Goal: Task Accomplishment & Management: Manage account settings

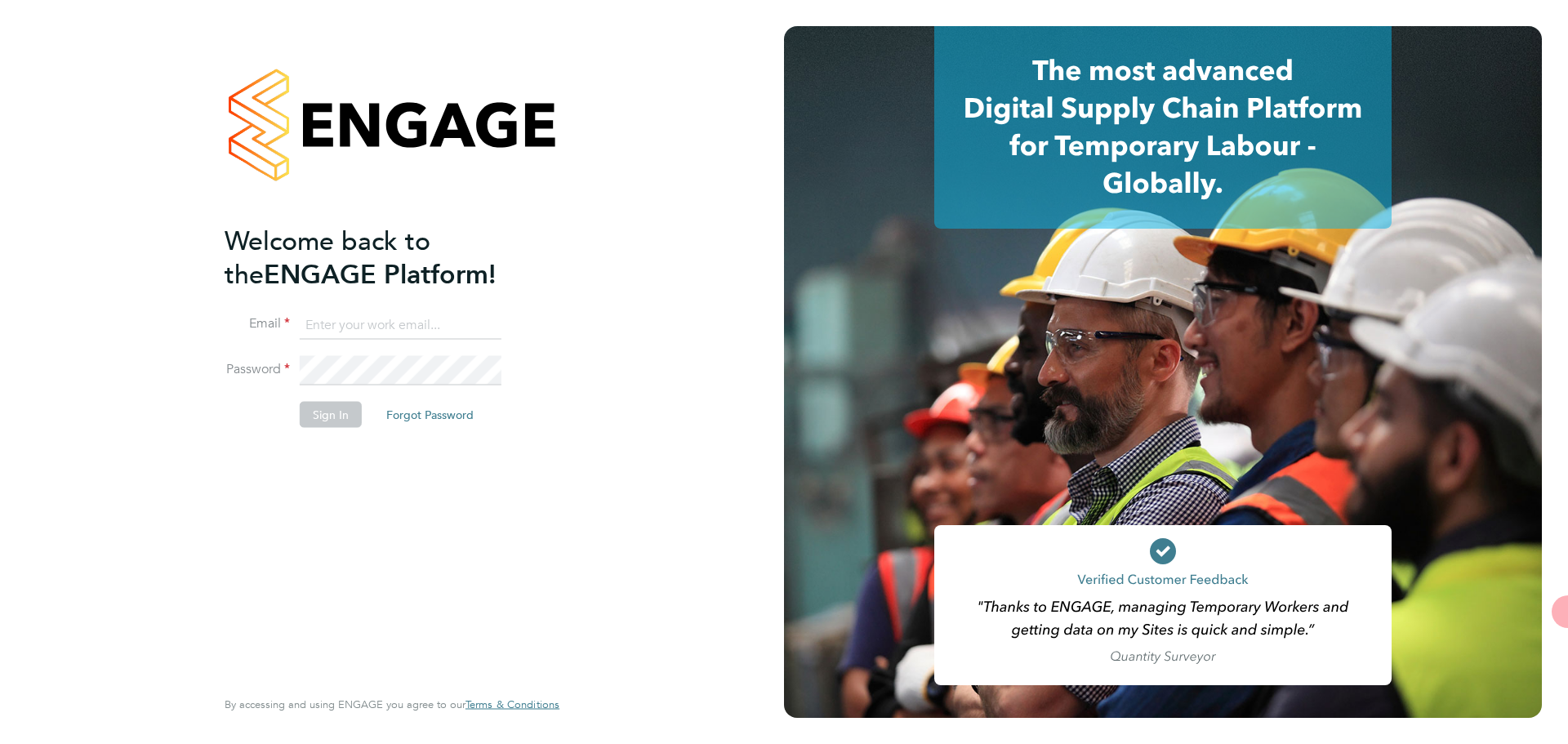
type input "[EMAIL_ADDRESS][DOMAIN_NAME]"
click at [320, 406] on button "Sign In" at bounding box center [331, 415] width 62 height 26
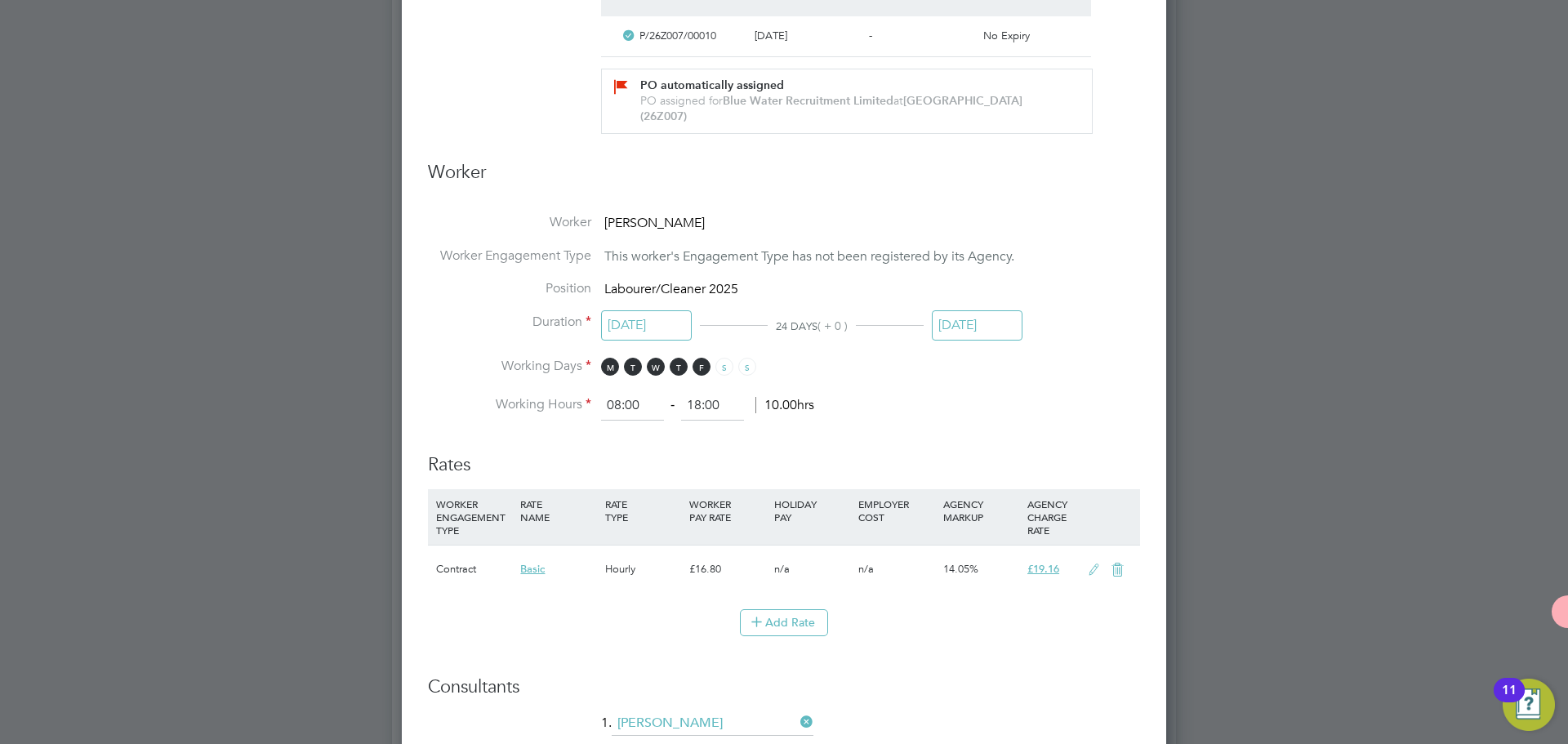
click at [970, 316] on input "[DATE]" at bounding box center [977, 325] width 91 height 30
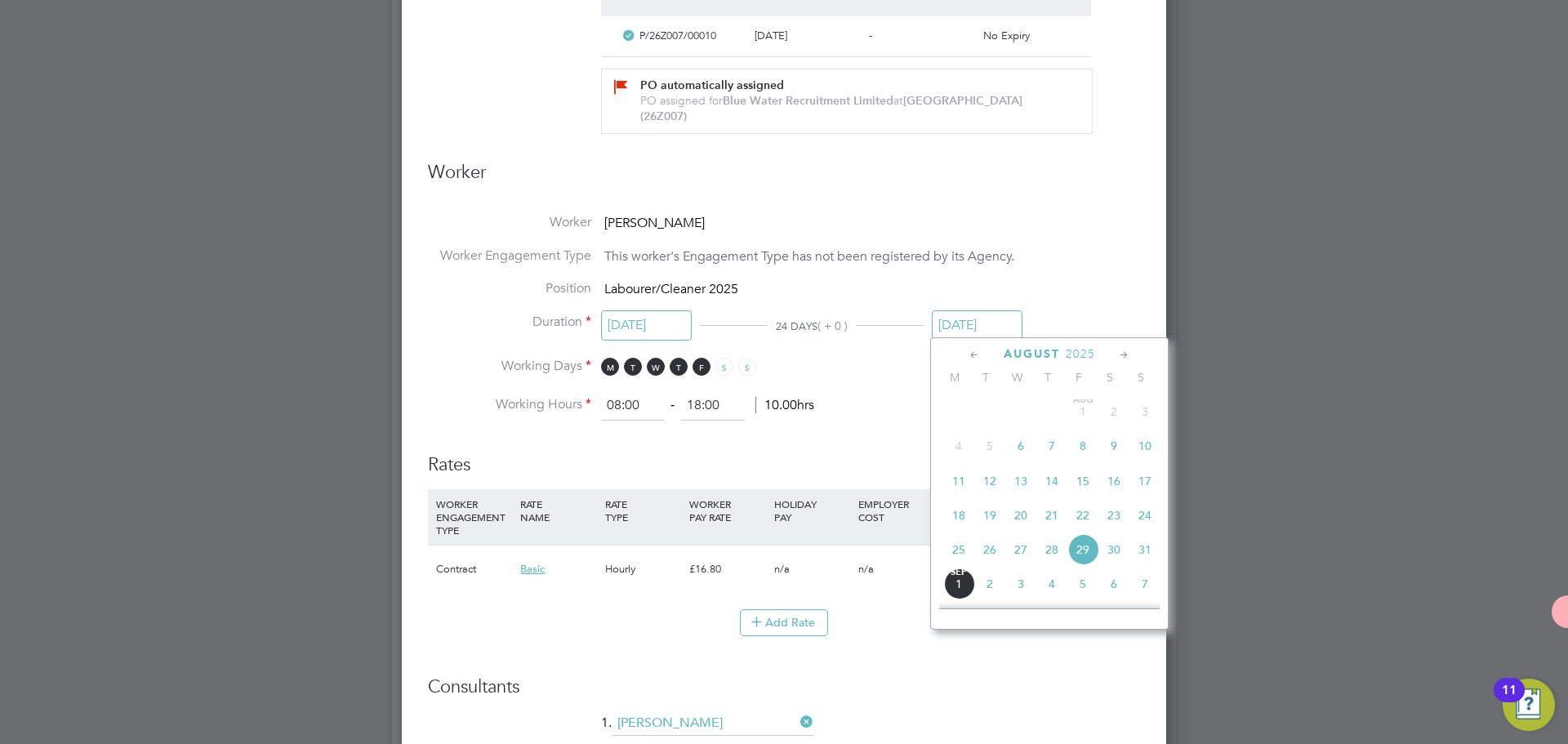
click at [1089, 492] on span "15" at bounding box center [1083, 482] width 31 height 31
type input "[DATE]"
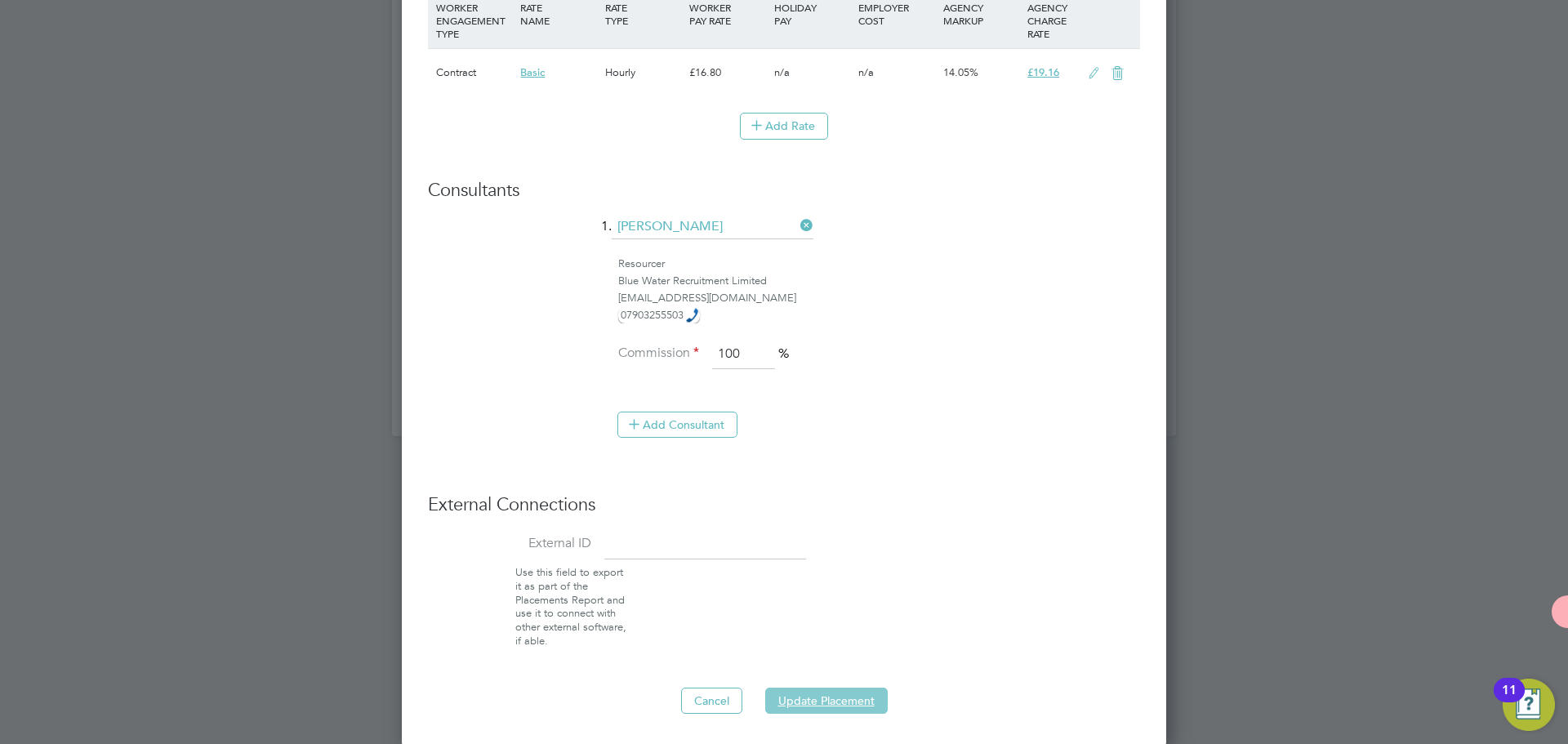
click at [858, 701] on button "Update Placement" at bounding box center [827, 701] width 123 height 26
